Goal: Understand process/instructions: Learn how to perform a task or action

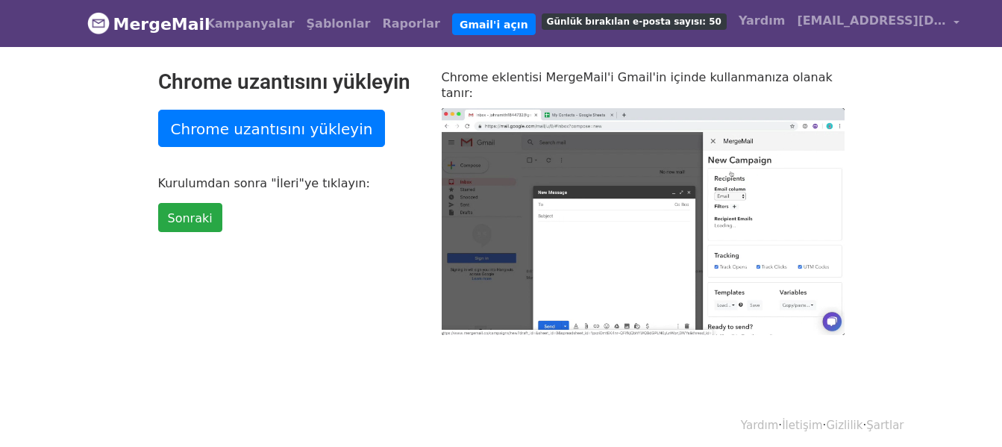
click at [915, 187] on div "Chrome uzantısını yükleyin Chrome uzantısını yükleyin Kurulumdan sonra "İleri"y…" at bounding box center [501, 202] width 851 height 266
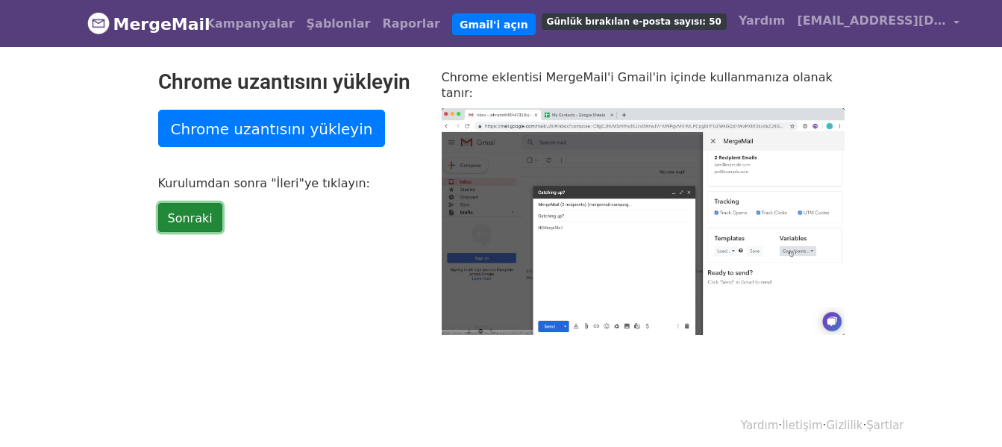
click at [199, 225] on font "Sonraki" at bounding box center [190, 217] width 45 height 14
type input "18.11"
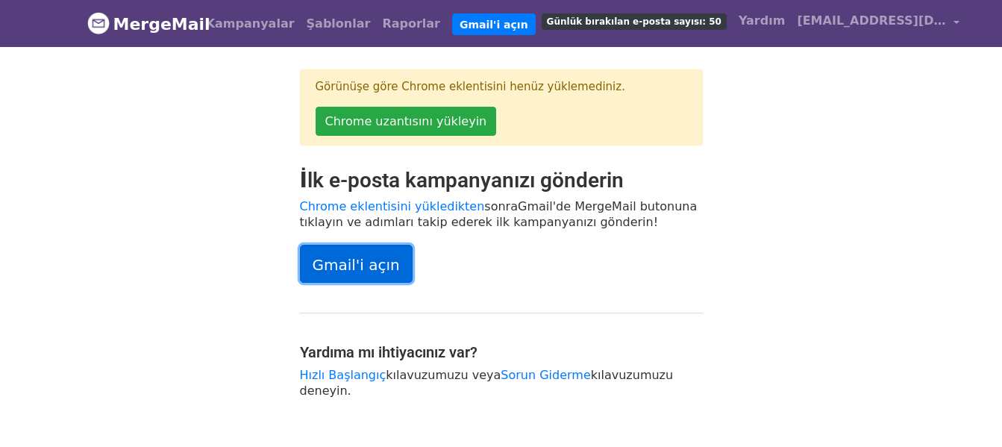
click at [348, 266] on font "Gmail'i açın" at bounding box center [356, 265] width 87 height 18
